Goal: Transaction & Acquisition: Purchase product/service

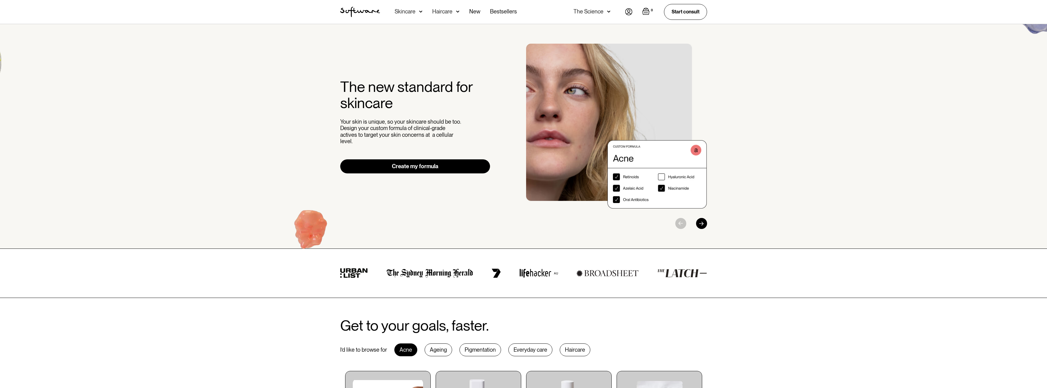
click at [416, 15] on div "Skincare" at bounding box center [408, 12] width 28 height 24
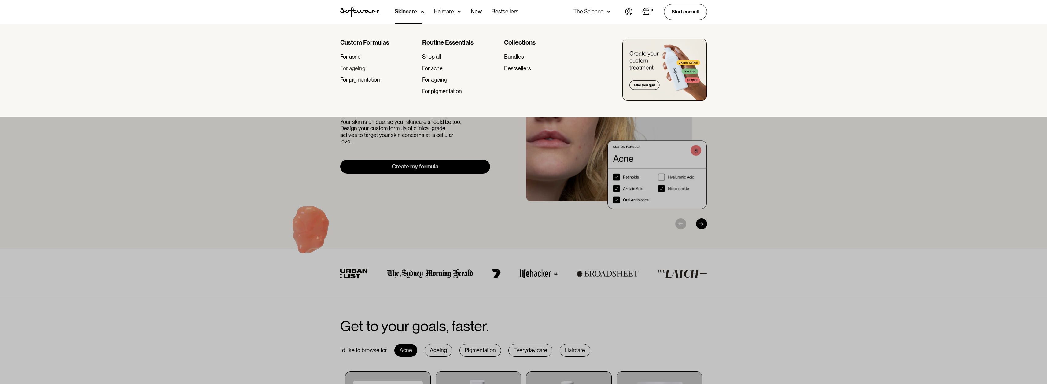
click at [354, 68] on div "For ageing" at bounding box center [352, 68] width 25 height 7
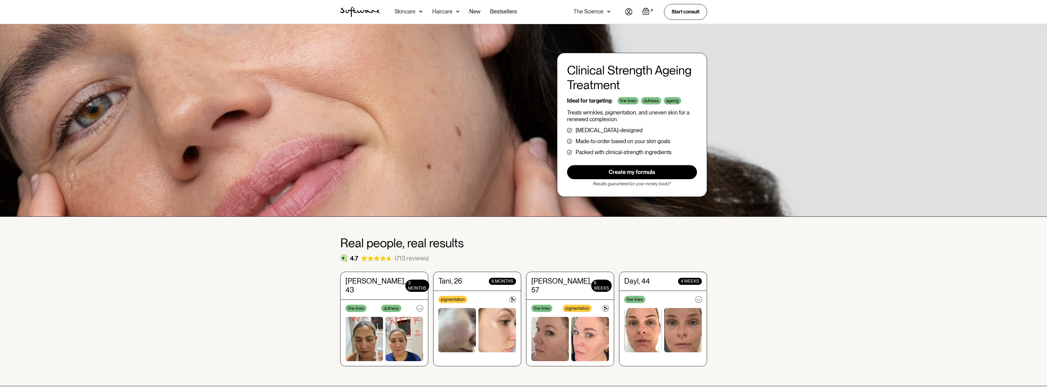
click at [408, 11] on div "Skincare" at bounding box center [404, 12] width 21 height 6
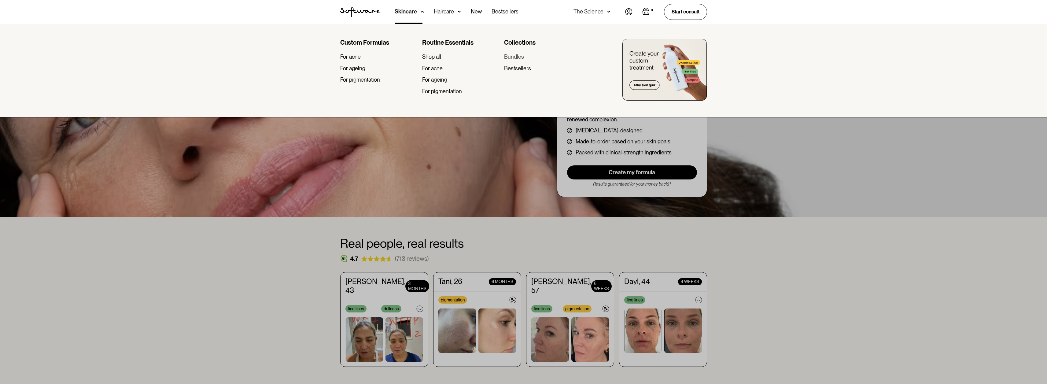
click at [520, 56] on div "Bundles" at bounding box center [514, 56] width 20 height 7
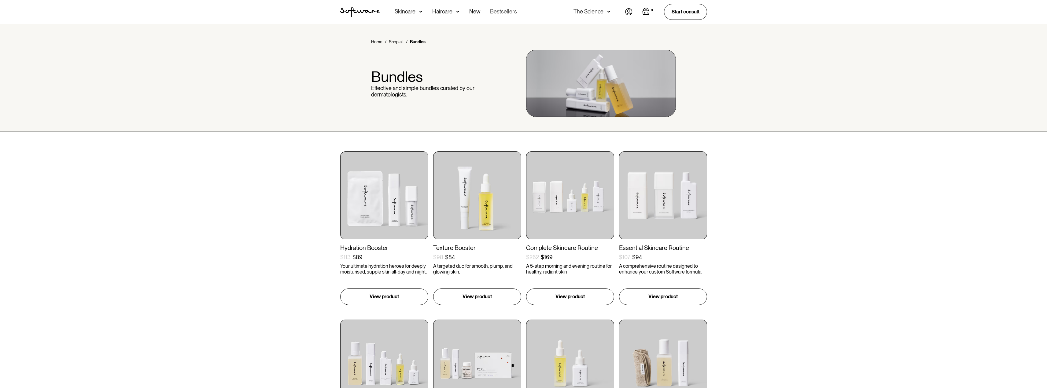
click at [505, 12] on link "Bestsellers" at bounding box center [503, 12] width 27 height 24
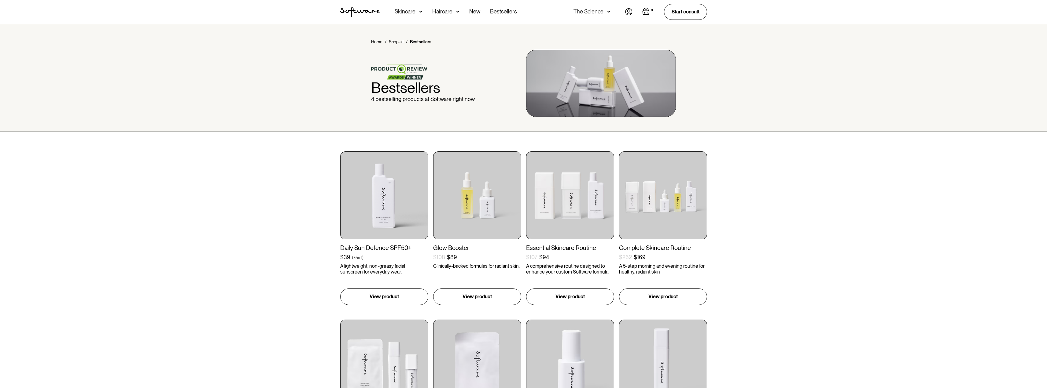
click at [603, 15] on div "The Science" at bounding box center [591, 12] width 37 height 24
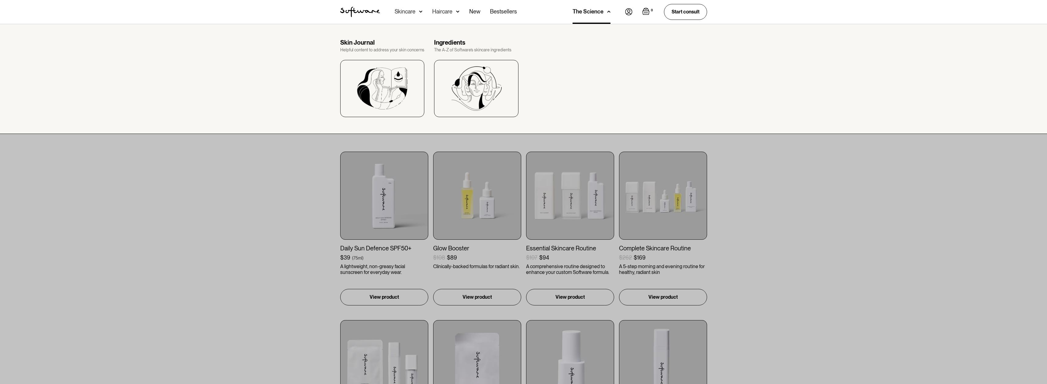
click at [602, 13] on div "The Science" at bounding box center [587, 12] width 31 height 6
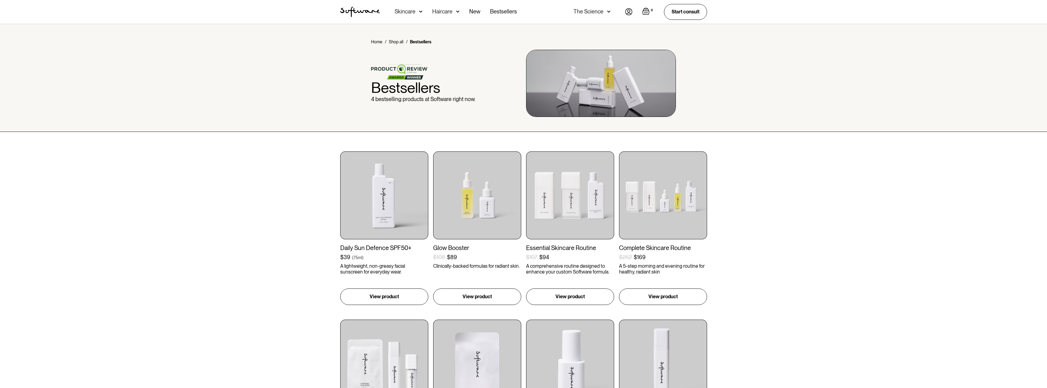
click at [365, 10] on img "home" at bounding box center [360, 12] width 40 height 10
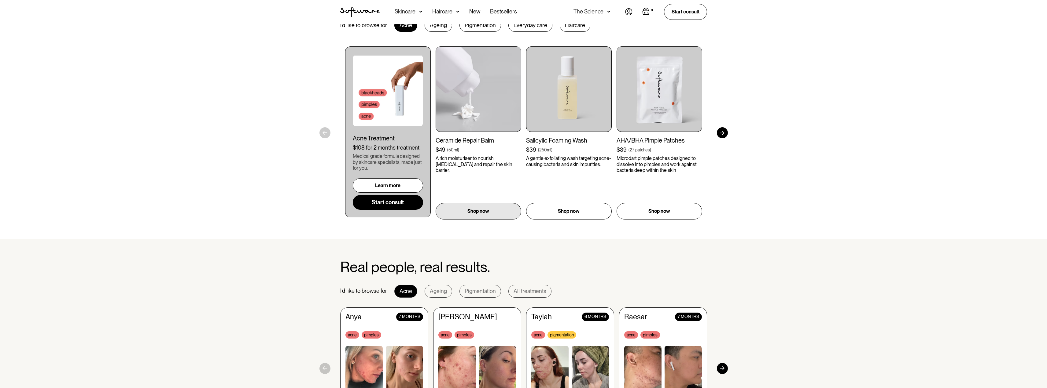
scroll to position [244, 0]
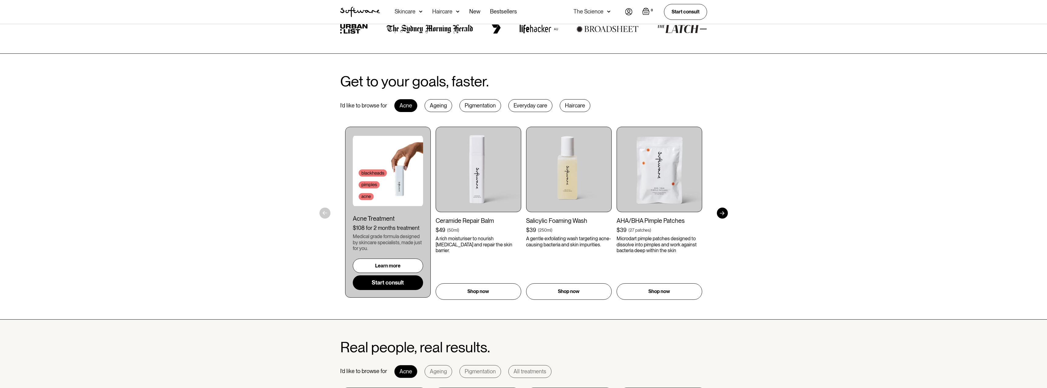
click at [429, 107] on div "Ageing" at bounding box center [438, 105] width 28 height 13
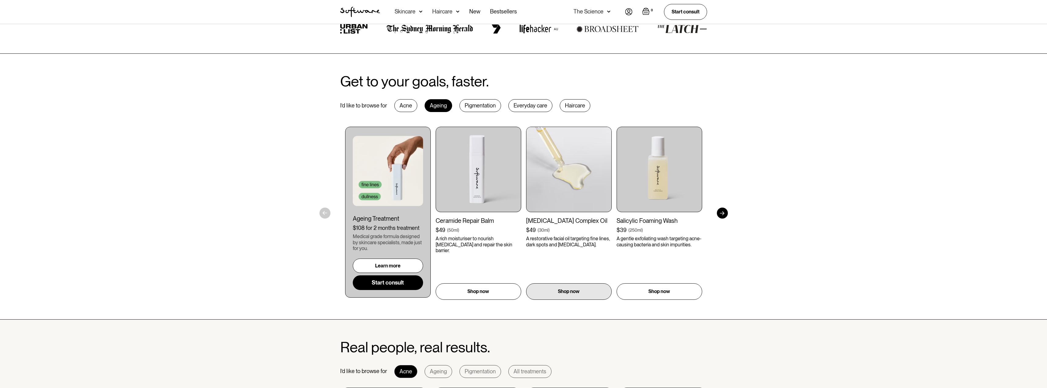
click at [558, 182] on img at bounding box center [569, 170] width 86 height 86
